Goal: Navigation & Orientation: Find specific page/section

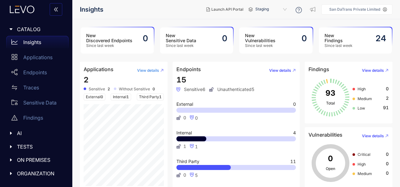
click at [142, 67] on button "View details" at bounding box center [148, 70] width 32 height 10
